Goal: Task Accomplishment & Management: Complete application form

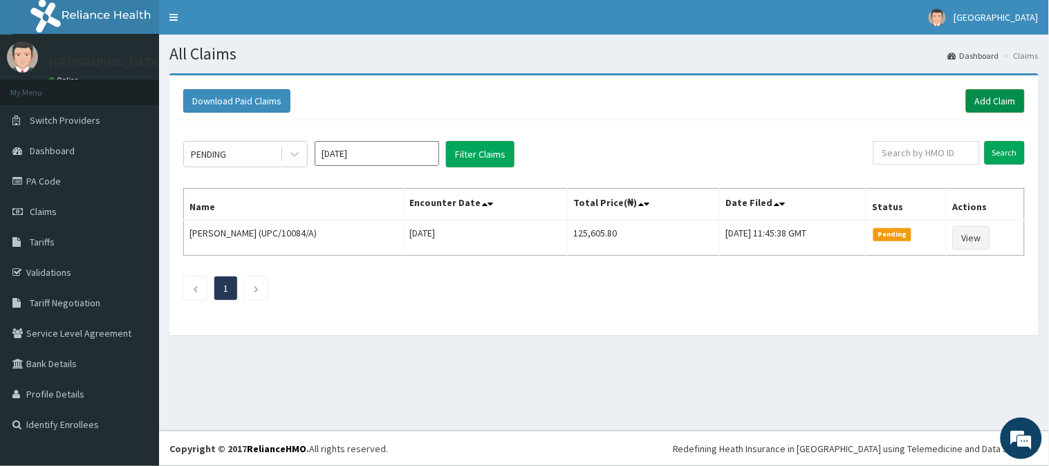
click at [987, 101] on link "Add Claim" at bounding box center [995, 101] width 59 height 24
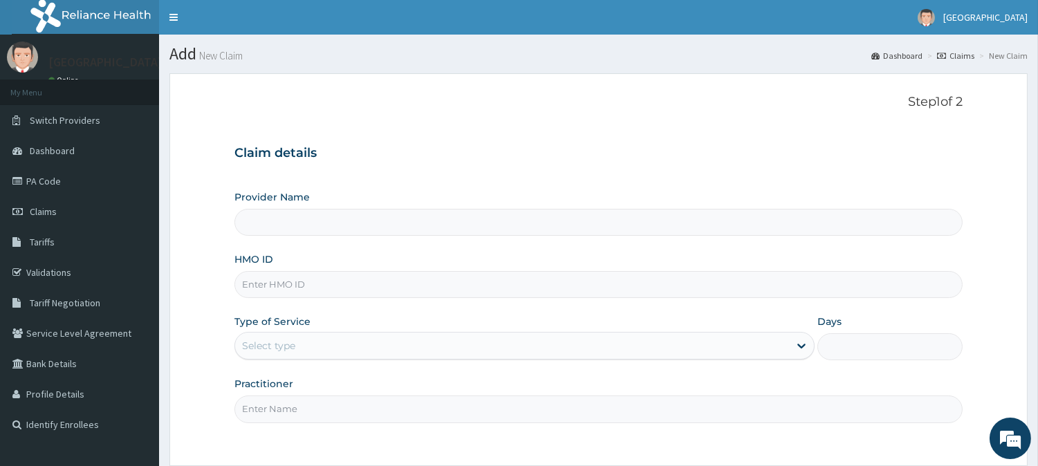
click at [381, 289] on input "HMO ID" at bounding box center [598, 284] width 728 height 27
type input "PHK"
type input "[GEOGRAPHIC_DATA]"
type input "P"
click at [52, 187] on link "PA Code" at bounding box center [79, 181] width 159 height 30
